Goal: Navigation & Orientation: Find specific page/section

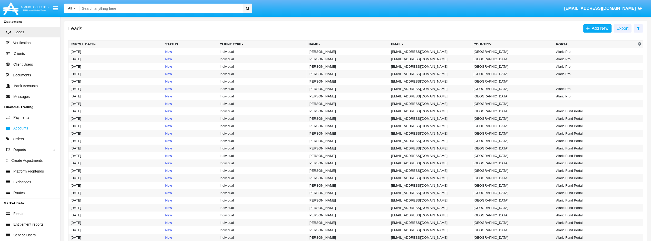
click at [27, 128] on span "Accounts" at bounding box center [20, 128] width 15 height 5
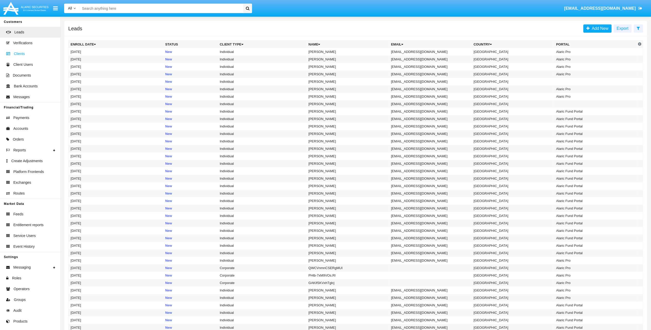
click at [22, 52] on span "Clients" at bounding box center [19, 53] width 11 height 5
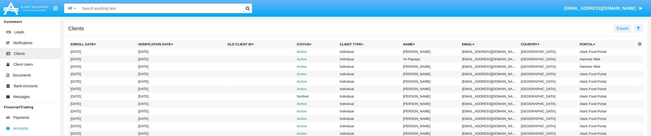
click at [22, 127] on span "Accounts" at bounding box center [20, 128] width 15 height 5
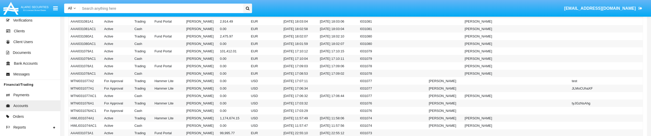
scroll to position [51, 0]
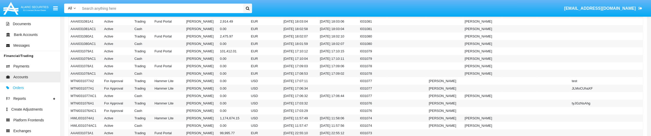
click at [26, 89] on link "Orders" at bounding box center [30, 87] width 60 height 11
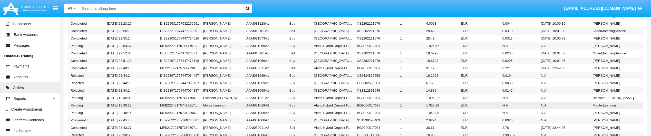
scroll to position [257, 0]
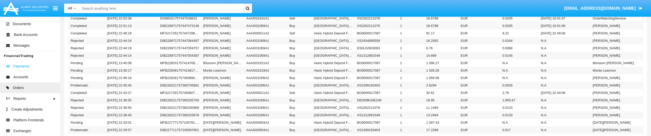
click at [30, 65] on link "Payments" at bounding box center [30, 66] width 60 height 11
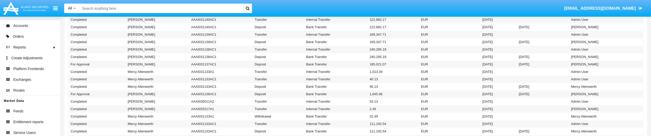
scroll to position [180, 0]
click at [32, 66] on span "Event History" at bounding box center [23, 66] width 21 height 5
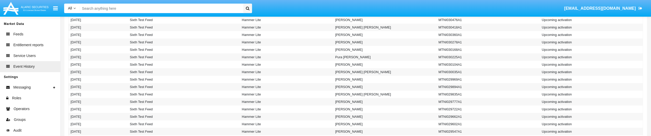
scroll to position [77, 0]
